Goal: Information Seeking & Learning: Learn about a topic

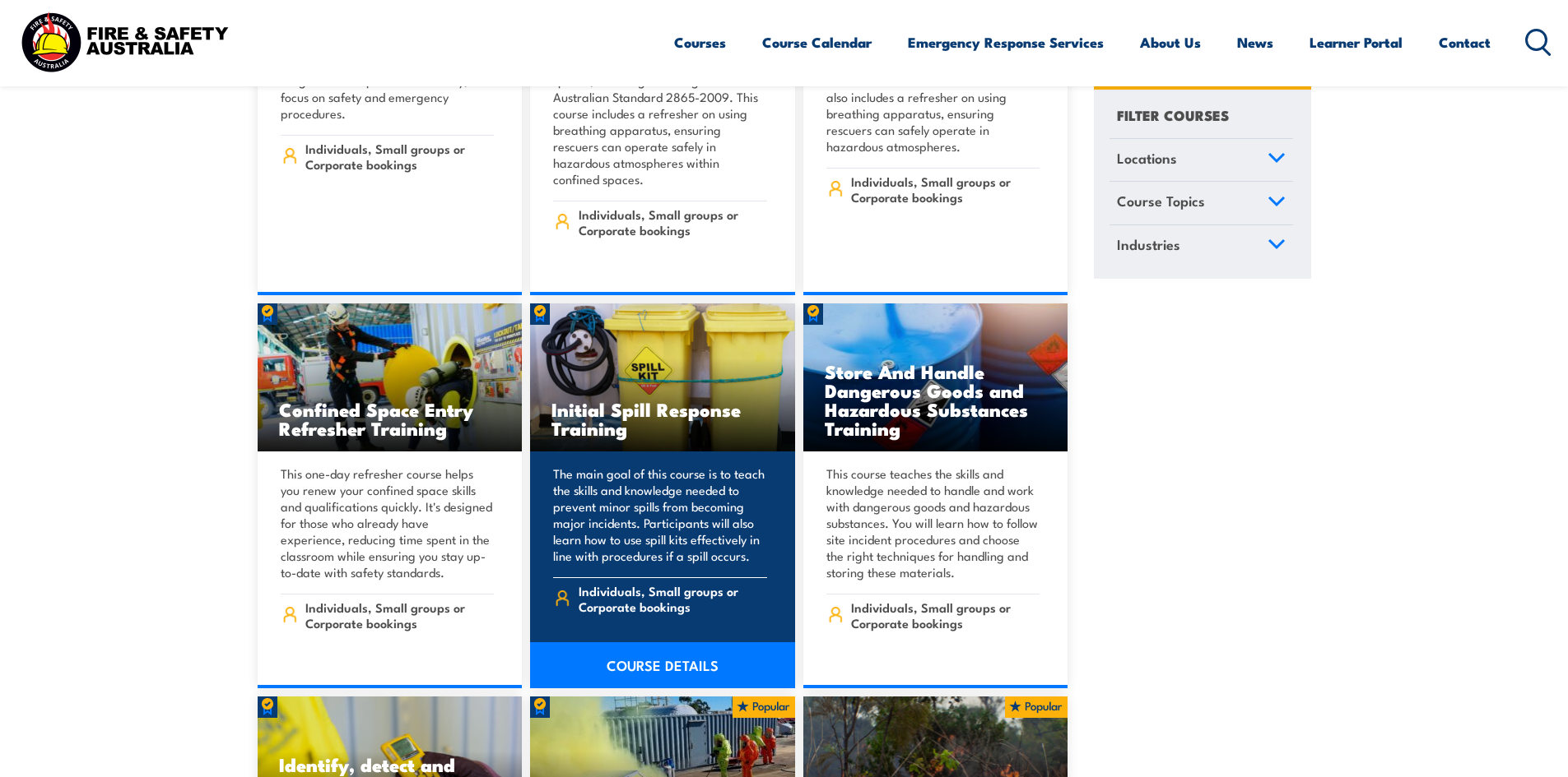
scroll to position [16367, 0]
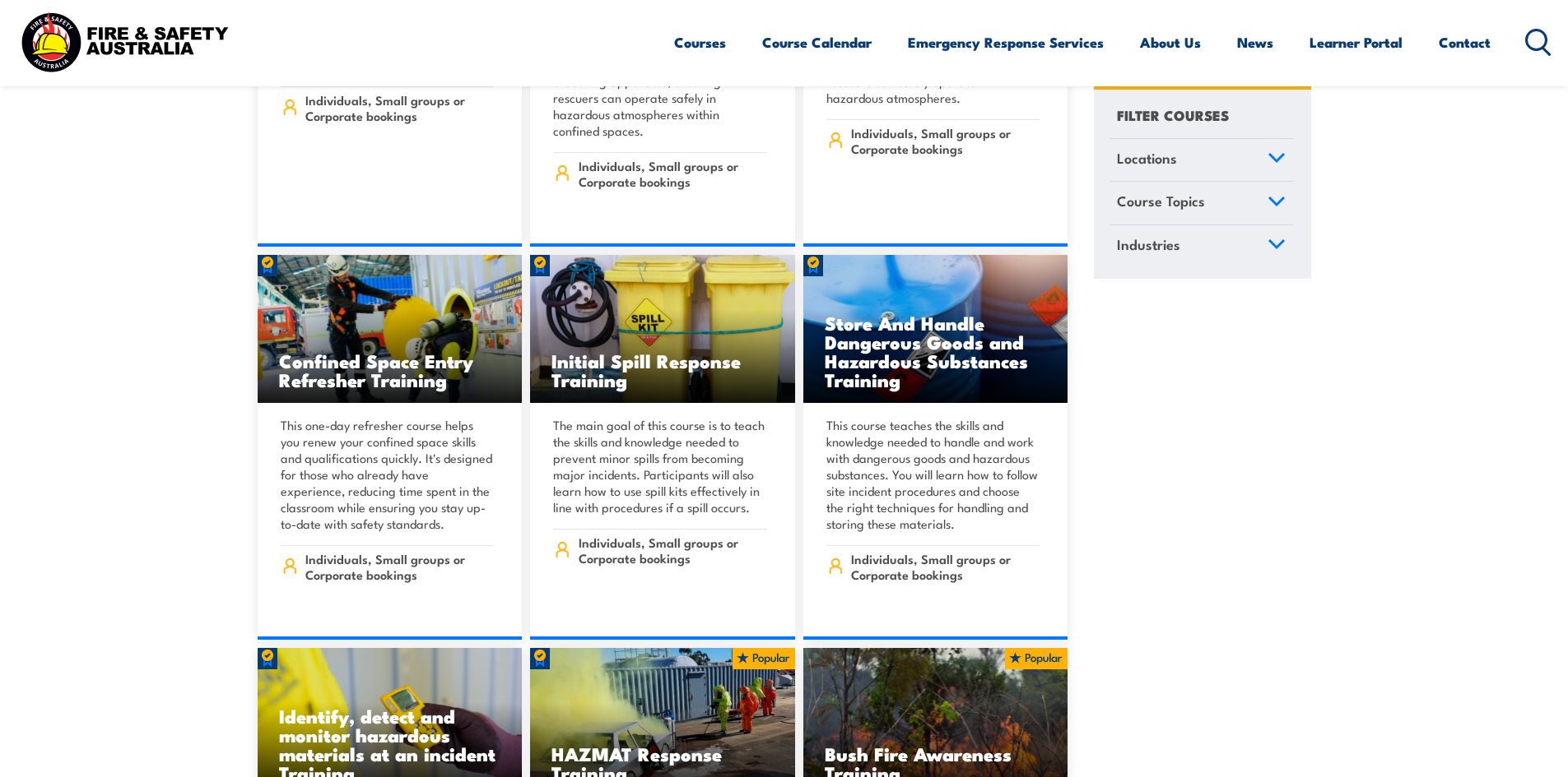
click at [1255, 169] on link "Locations" at bounding box center [1200, 160] width 183 height 43
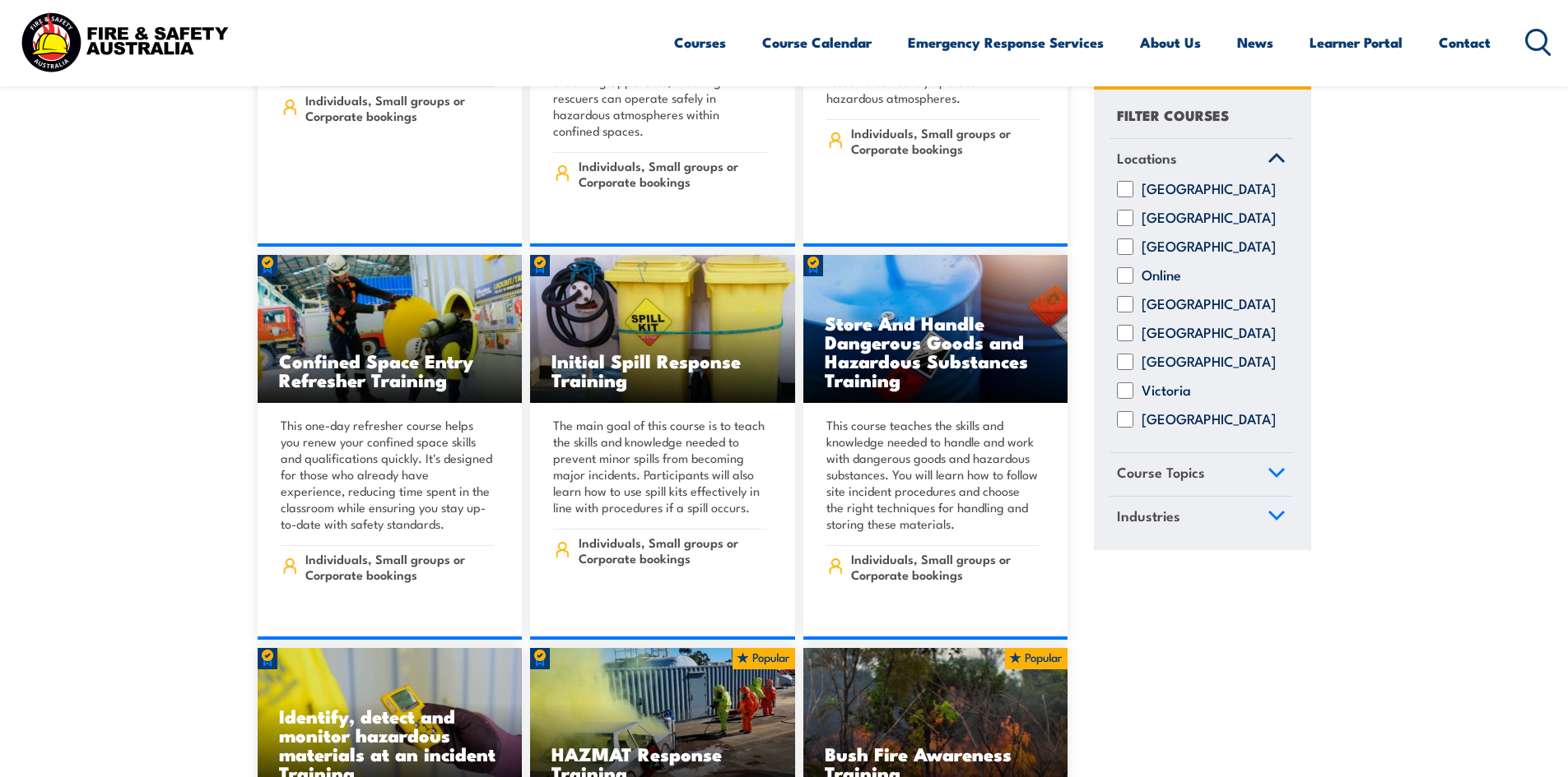
click at [1171, 314] on label "[GEOGRAPHIC_DATA]" at bounding box center [1209, 305] width 134 height 17
click at [1133, 314] on input "[GEOGRAPHIC_DATA]" at bounding box center [1125, 305] width 17 height 17
checkbox input "true"
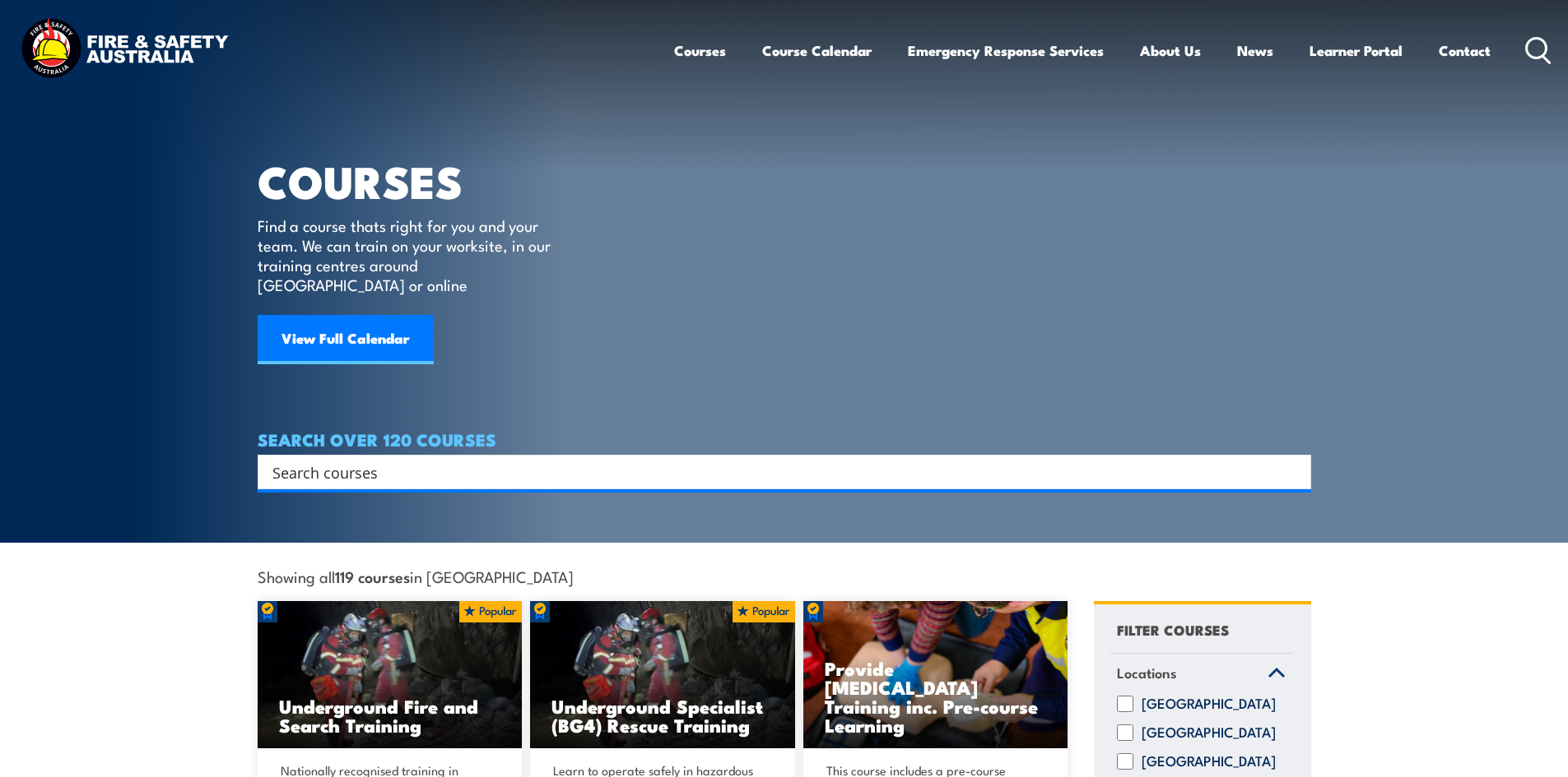
click at [574, 460] on input "Search input" at bounding box center [774, 472] width 1003 height 25
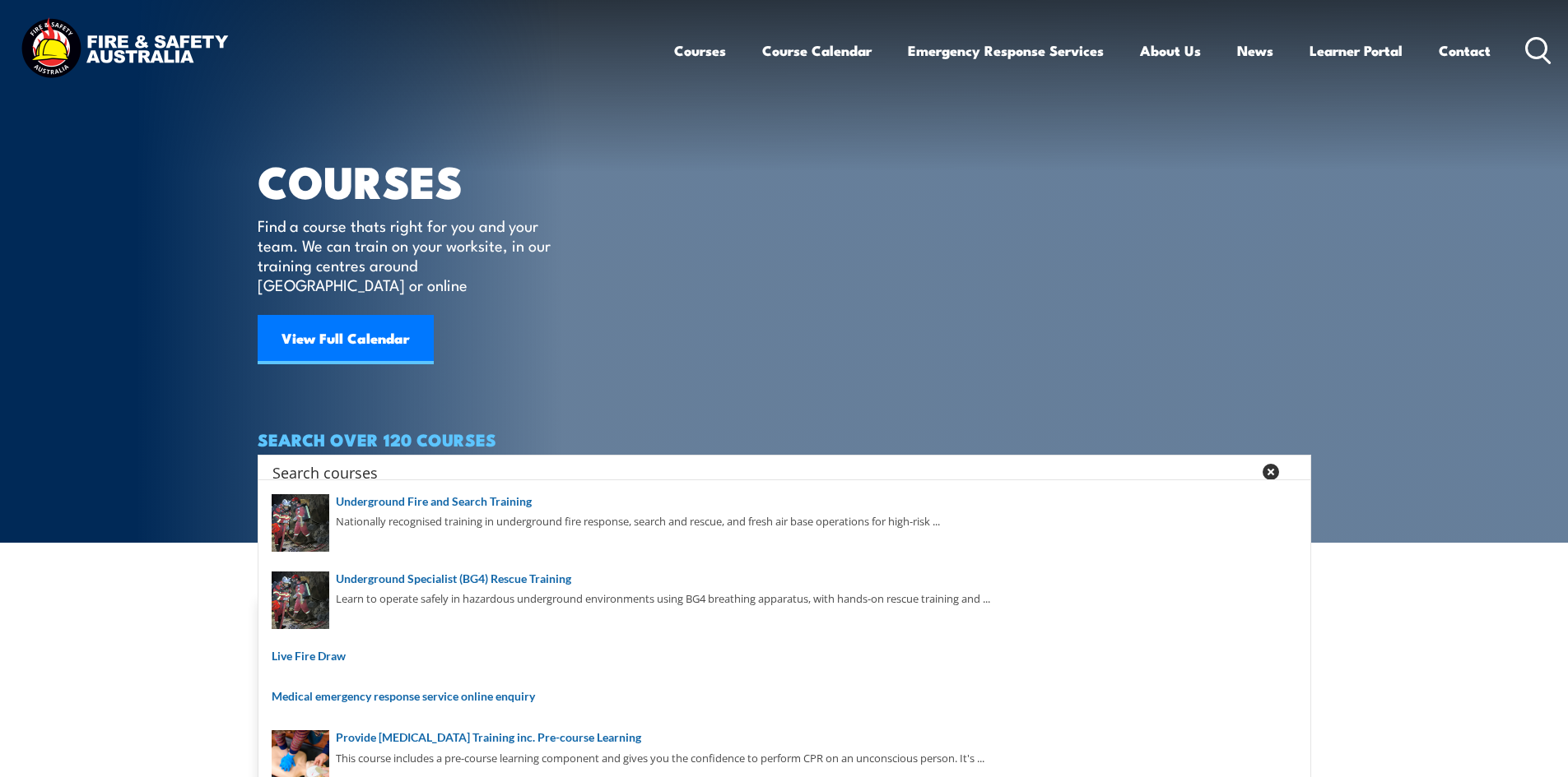
click at [1275, 464] on icon at bounding box center [1271, 473] width 17 height 17
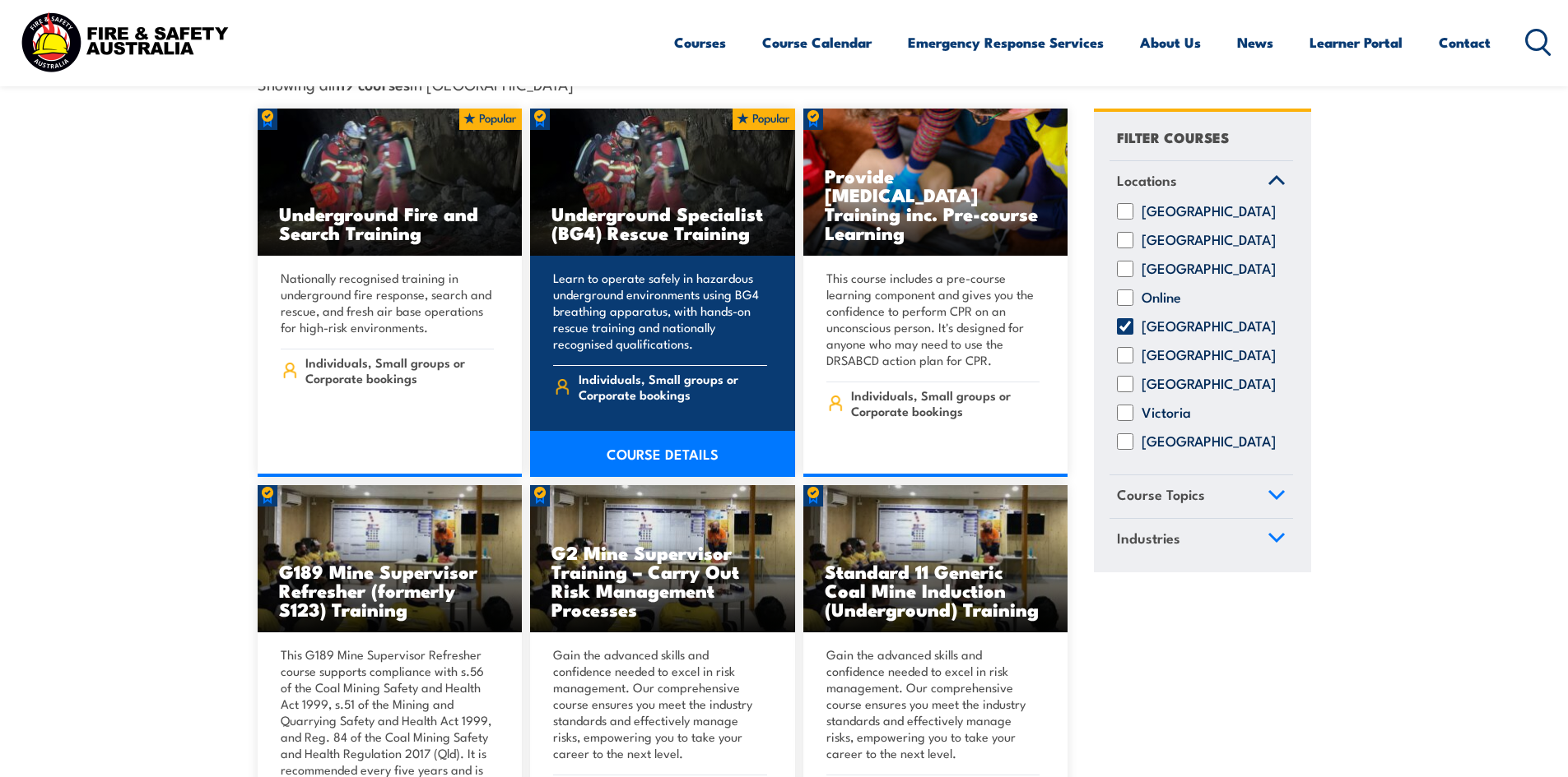
scroll to position [493, 0]
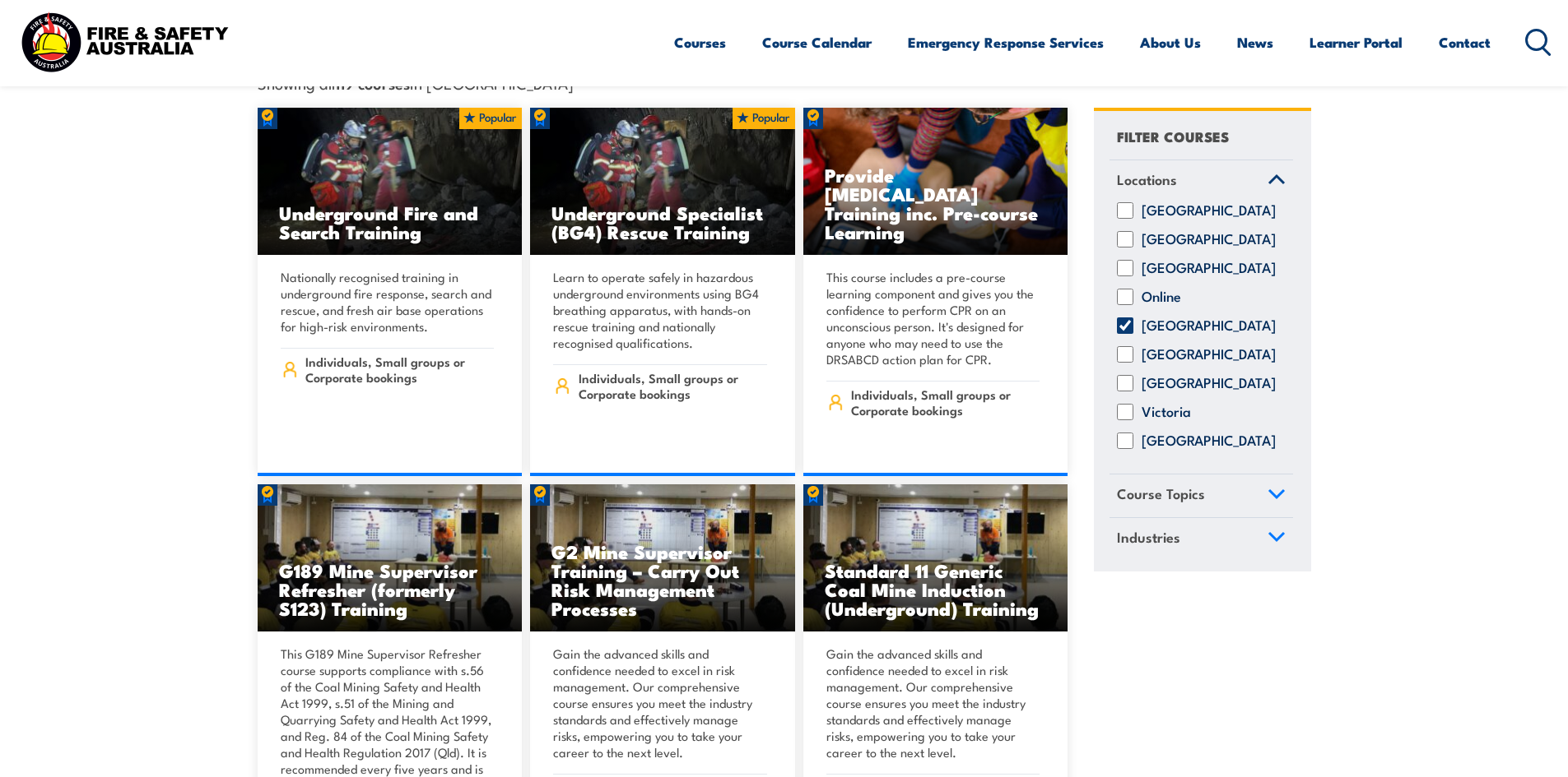
click at [1166, 475] on link "Course Topics" at bounding box center [1200, 496] width 183 height 43
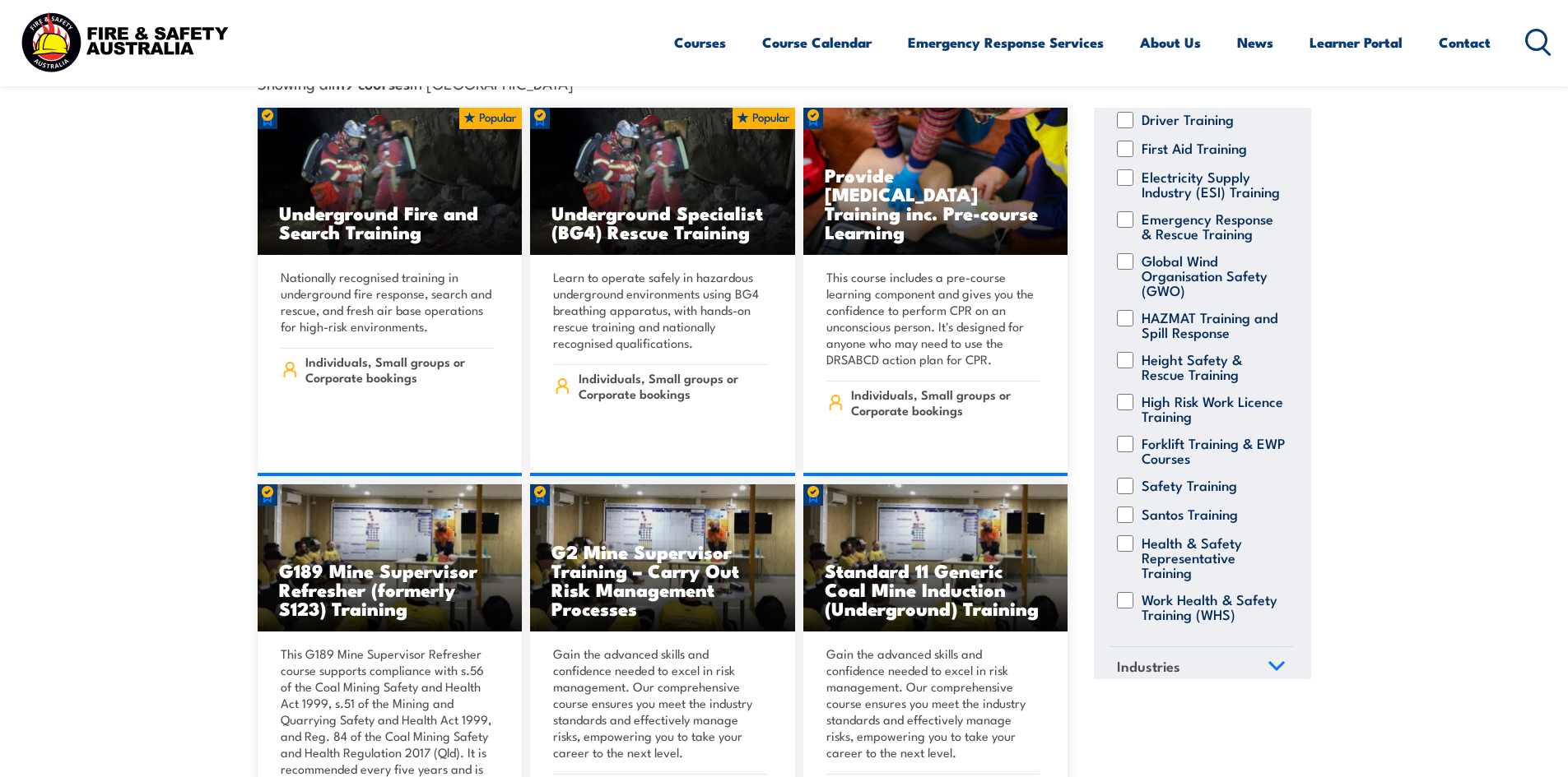
scroll to position [310, 0]
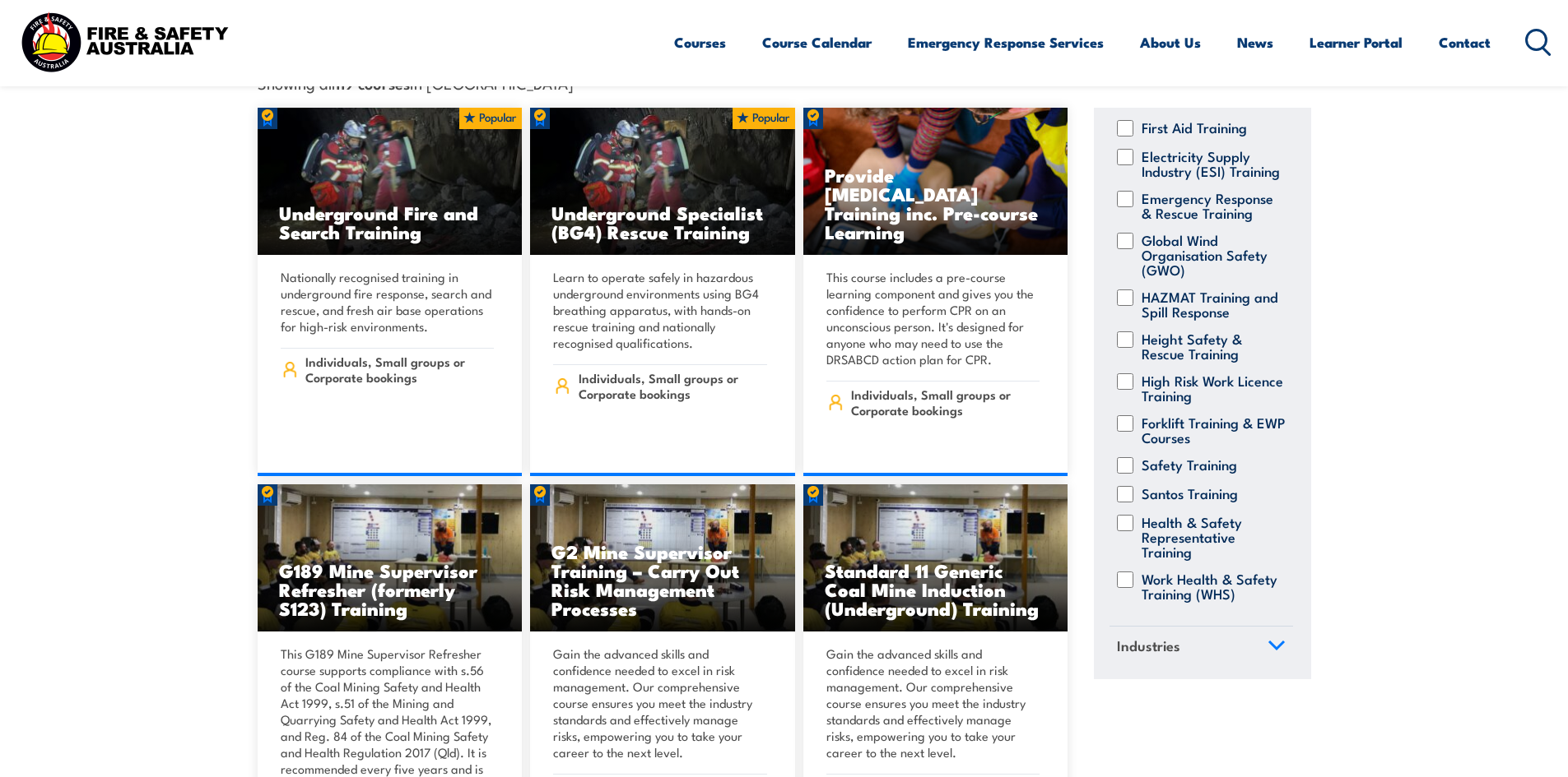
click at [1173, 635] on span "Industries" at bounding box center [1148, 646] width 63 height 22
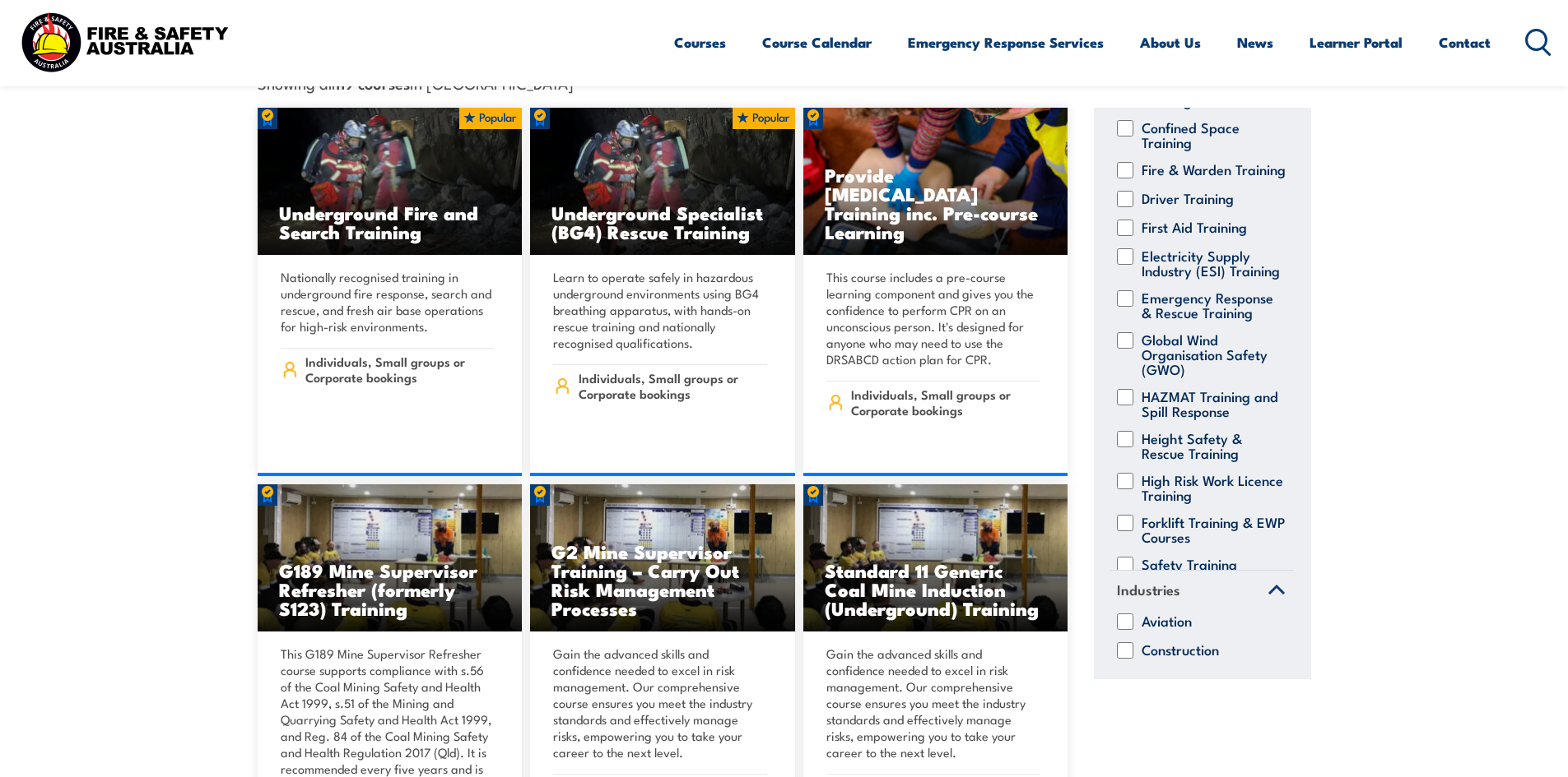
scroll to position [0, 0]
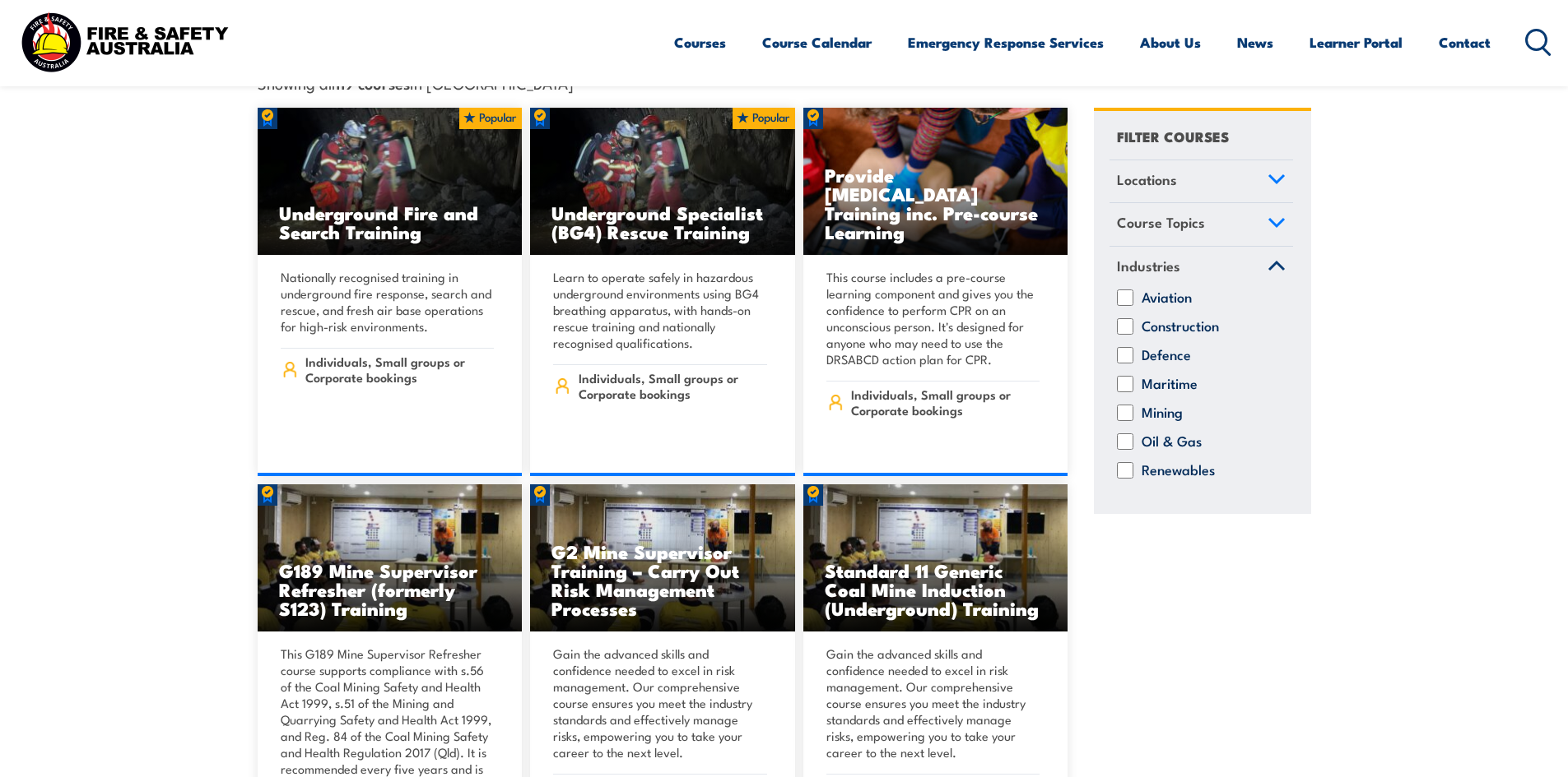
click at [1198, 318] on label "Construction" at bounding box center [1180, 327] width 77 height 17
click at [1133, 318] on input "Construction" at bounding box center [1125, 327] width 17 height 17
click at [1198, 318] on label "Construction" at bounding box center [1180, 327] width 77 height 17
click at [1133, 318] on input "Construction" at bounding box center [1125, 327] width 17 height 17
checkbox input "false"
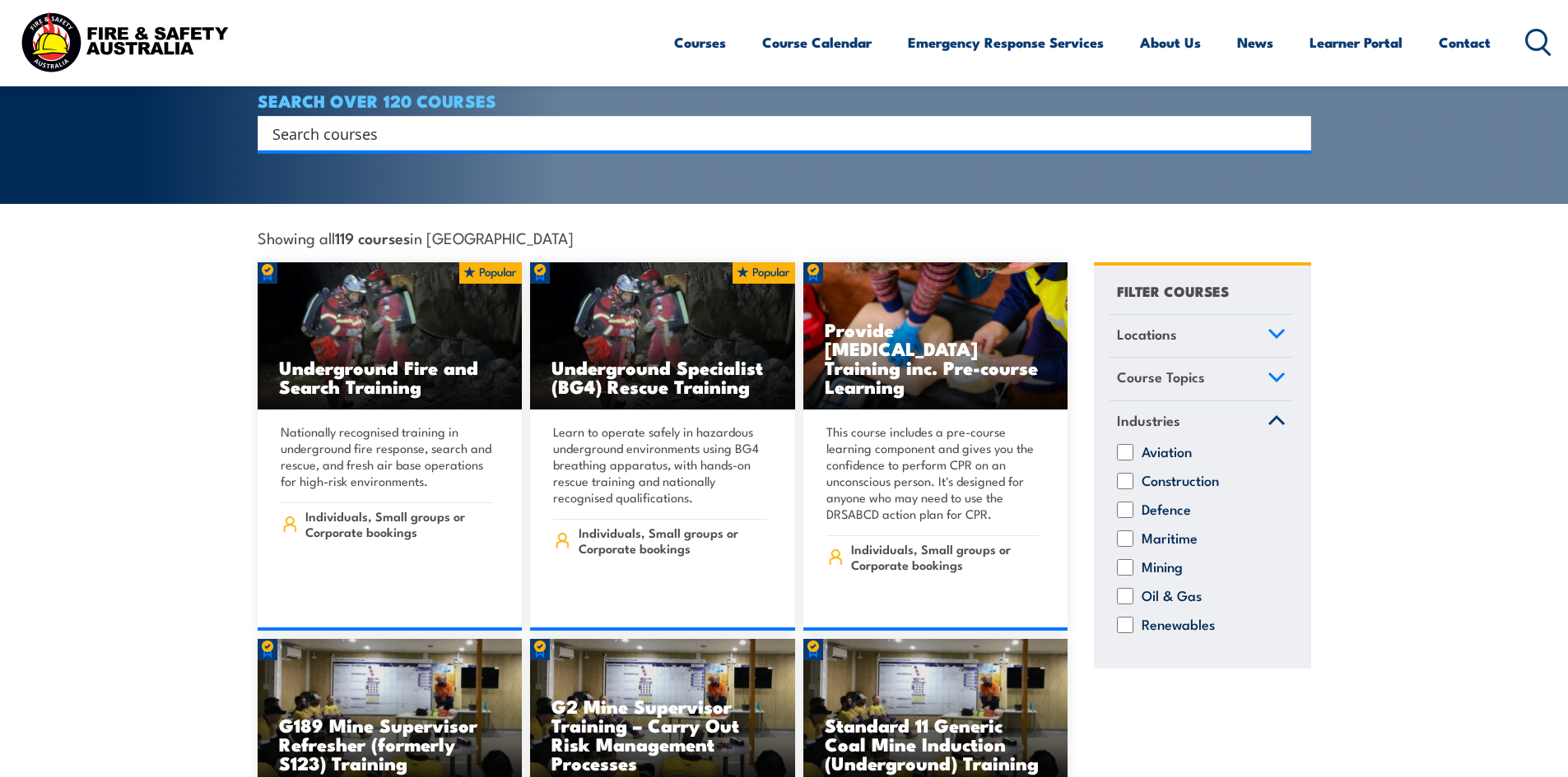
scroll to position [329, 0]
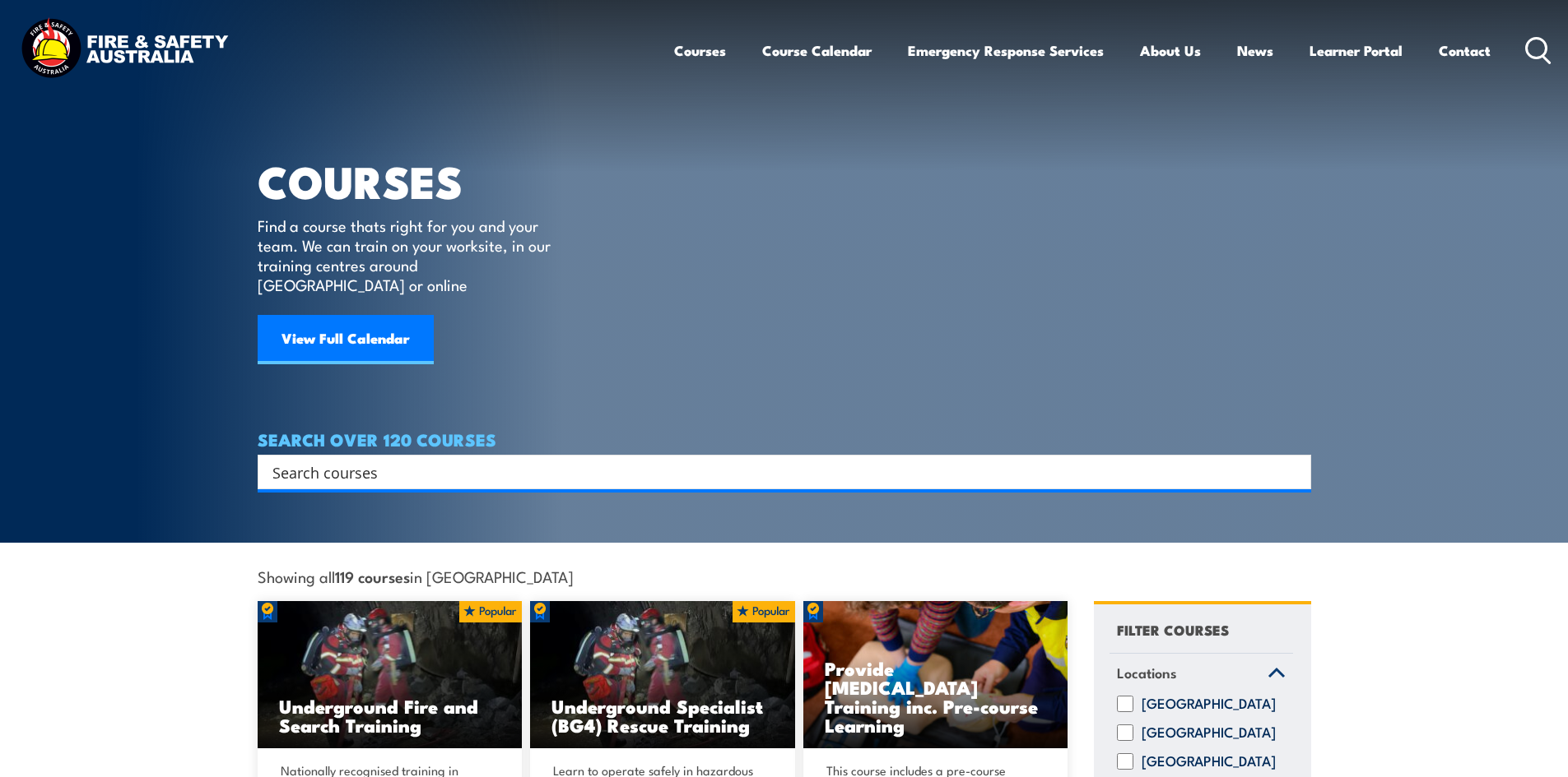
click at [398, 460] on input "Search input" at bounding box center [774, 472] width 1003 height 25
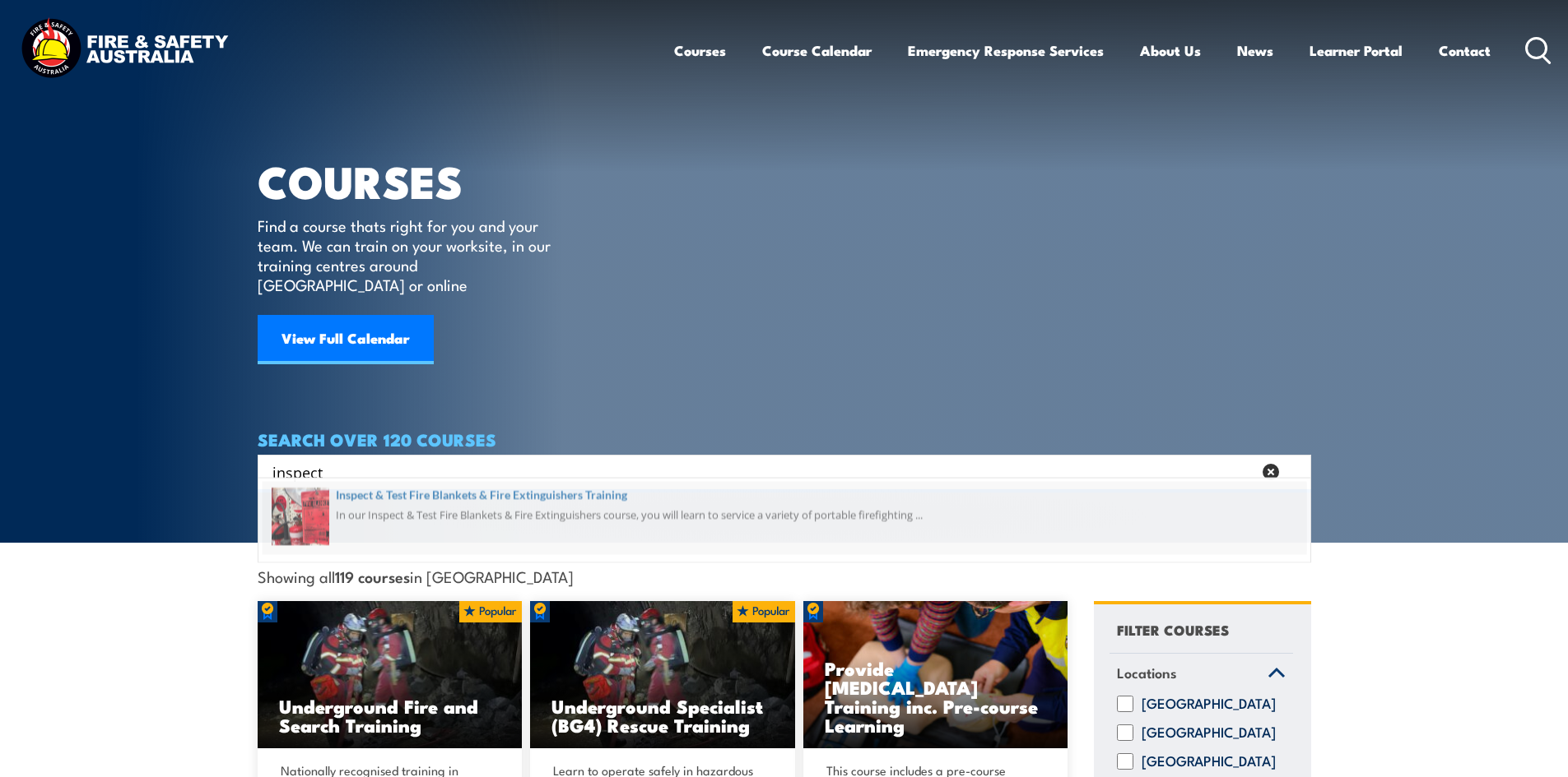
type input "inspect"
click at [423, 501] on span at bounding box center [784, 522] width 1044 height 77
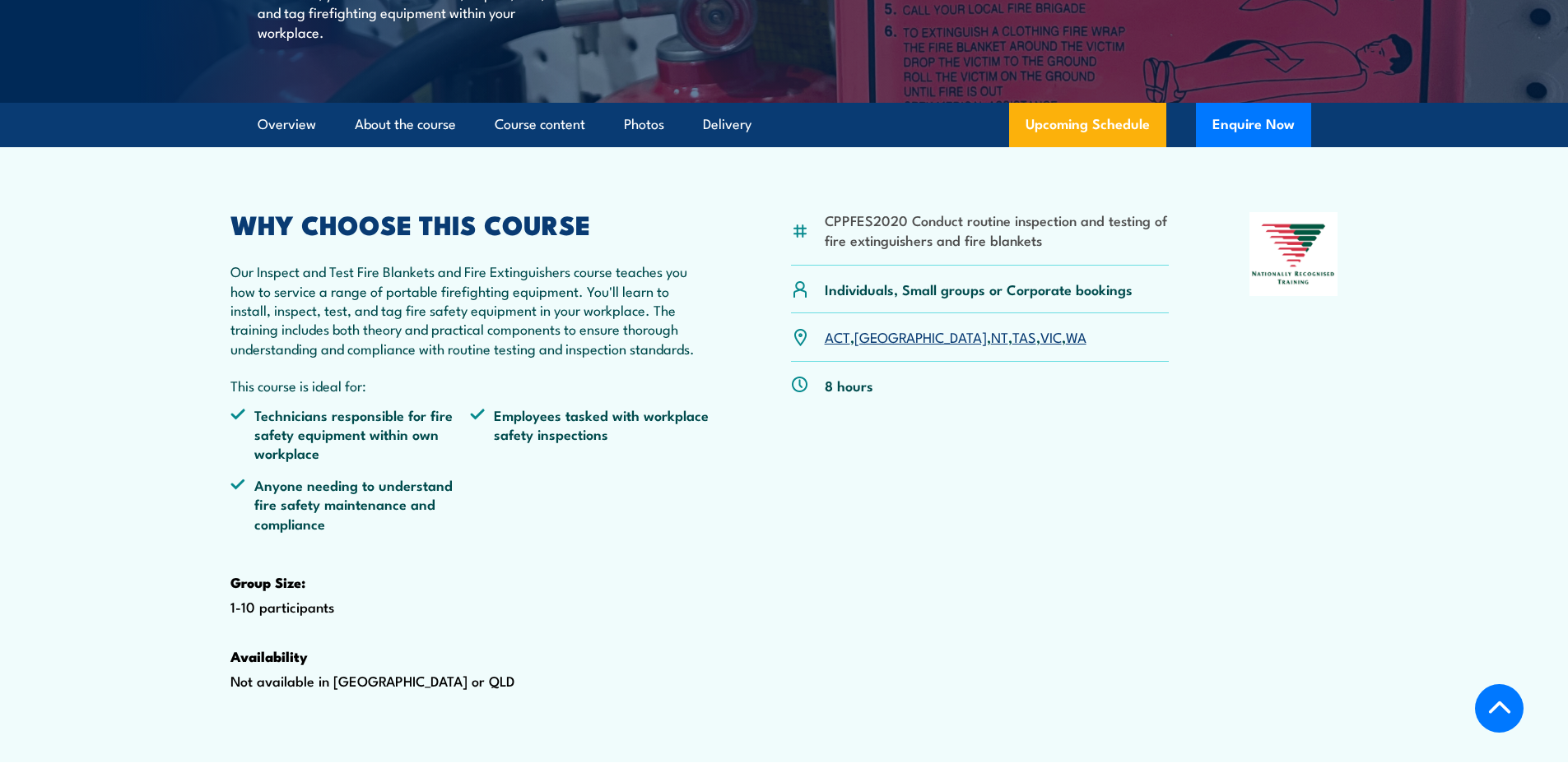
scroll to position [493, 0]
